Goal: Transaction & Acquisition: Subscribe to service/newsletter

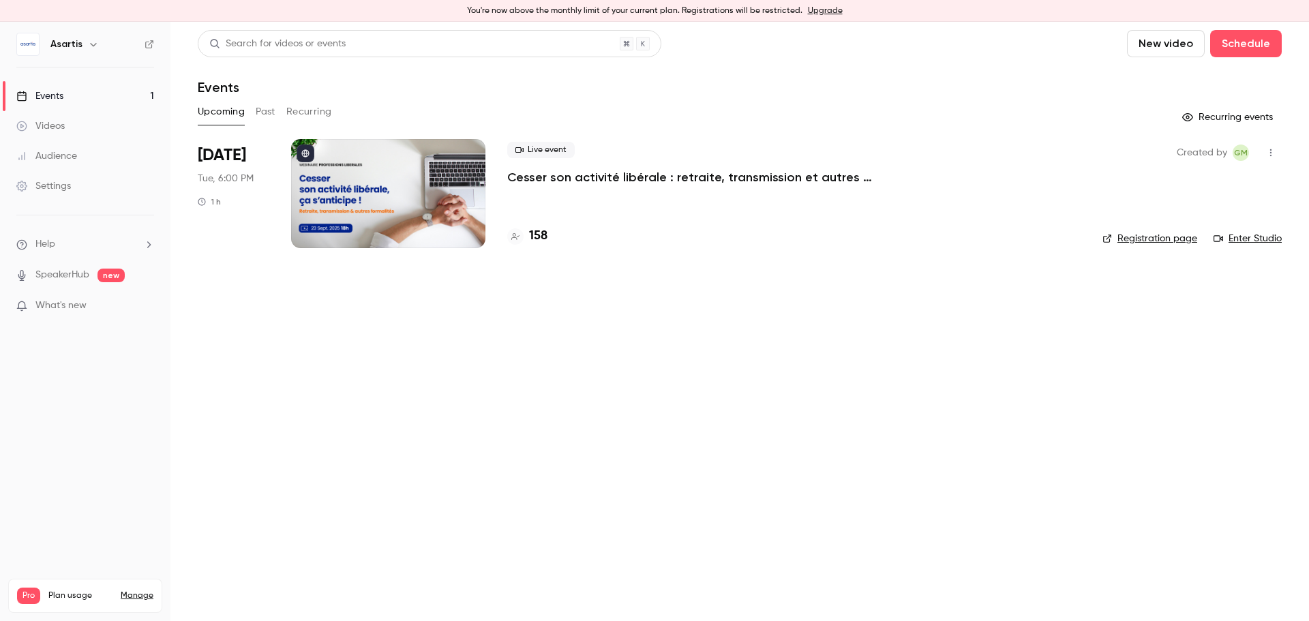
click at [88, 44] on icon "button" at bounding box center [93, 44] width 11 height 11
click at [85, 150] on div "Billing" at bounding box center [116, 148] width 132 height 14
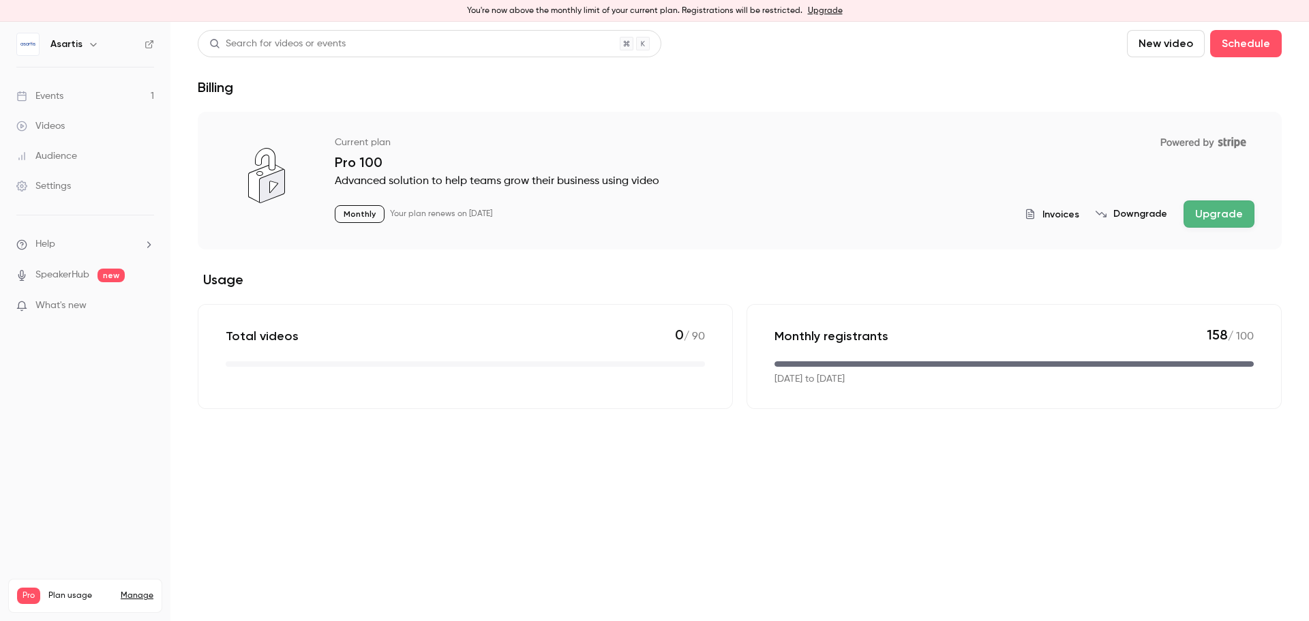
click at [1221, 213] on button "Upgrade" at bounding box center [1219, 213] width 71 height 27
